Goal: Check status: Check status

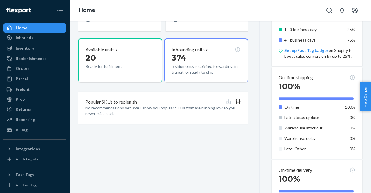
scroll to position [183, 0]
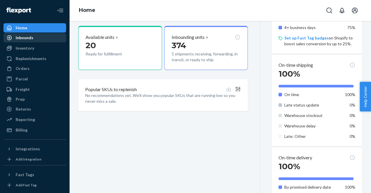
click at [39, 41] on div "Inbounds" at bounding box center [34, 38] width 61 height 8
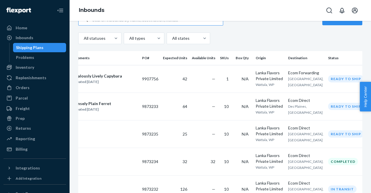
scroll to position [60, 0]
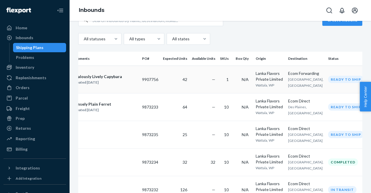
click at [185, 74] on td "42" at bounding box center [175, 80] width 29 height 28
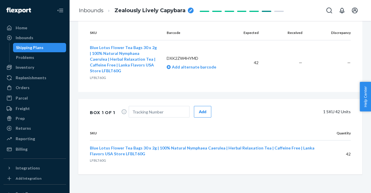
scroll to position [186, 0]
click at [219, 87] on div "SKU Barcode Expected Received Discrepancy Blue Lotus Flower Tea Bags 30 x 2g | …" at bounding box center [220, 59] width 284 height 66
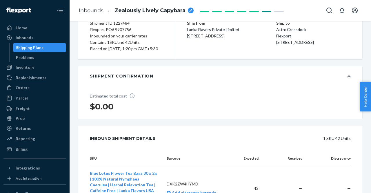
scroll to position [0, 0]
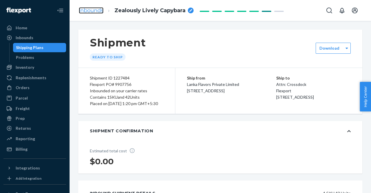
click at [88, 12] on link "Inbounds" at bounding box center [91, 10] width 25 height 6
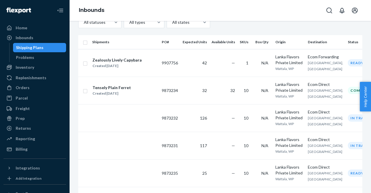
scroll to position [0, 20]
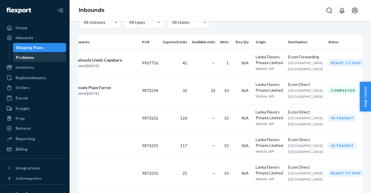
click at [23, 60] on div "Problems" at bounding box center [25, 58] width 18 height 6
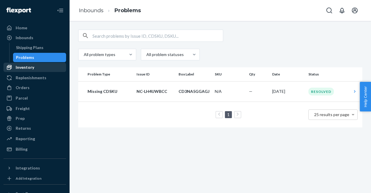
click at [21, 67] on div "Inventory" at bounding box center [25, 67] width 19 height 6
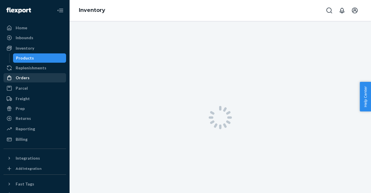
click at [34, 77] on div "Orders" at bounding box center [34, 78] width 61 height 8
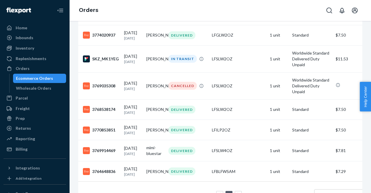
scroll to position [180, 0]
